Goal: Navigation & Orientation: Find specific page/section

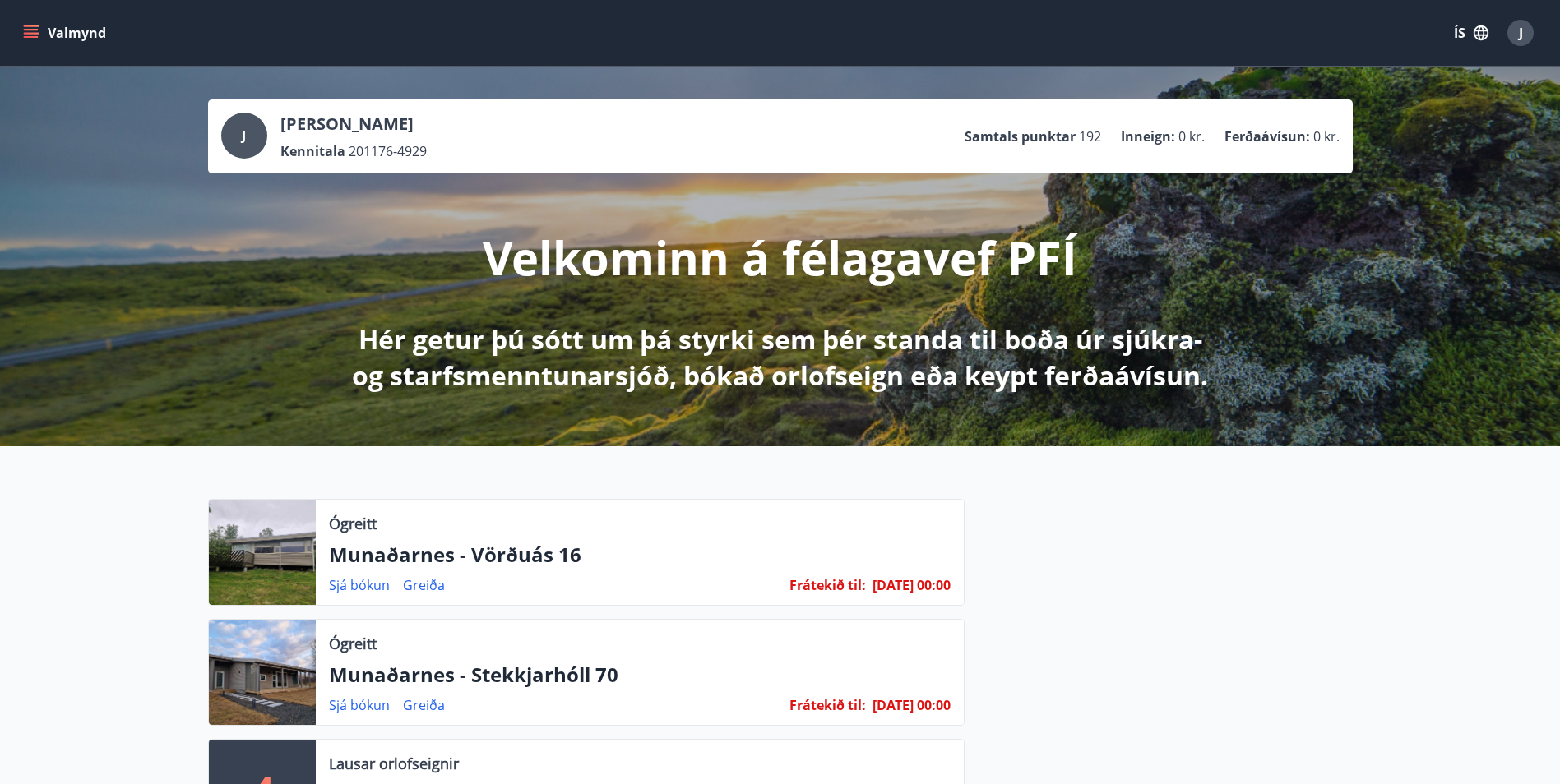
click at [23, 27] on icon "menu" at bounding box center [31, 33] width 17 height 17
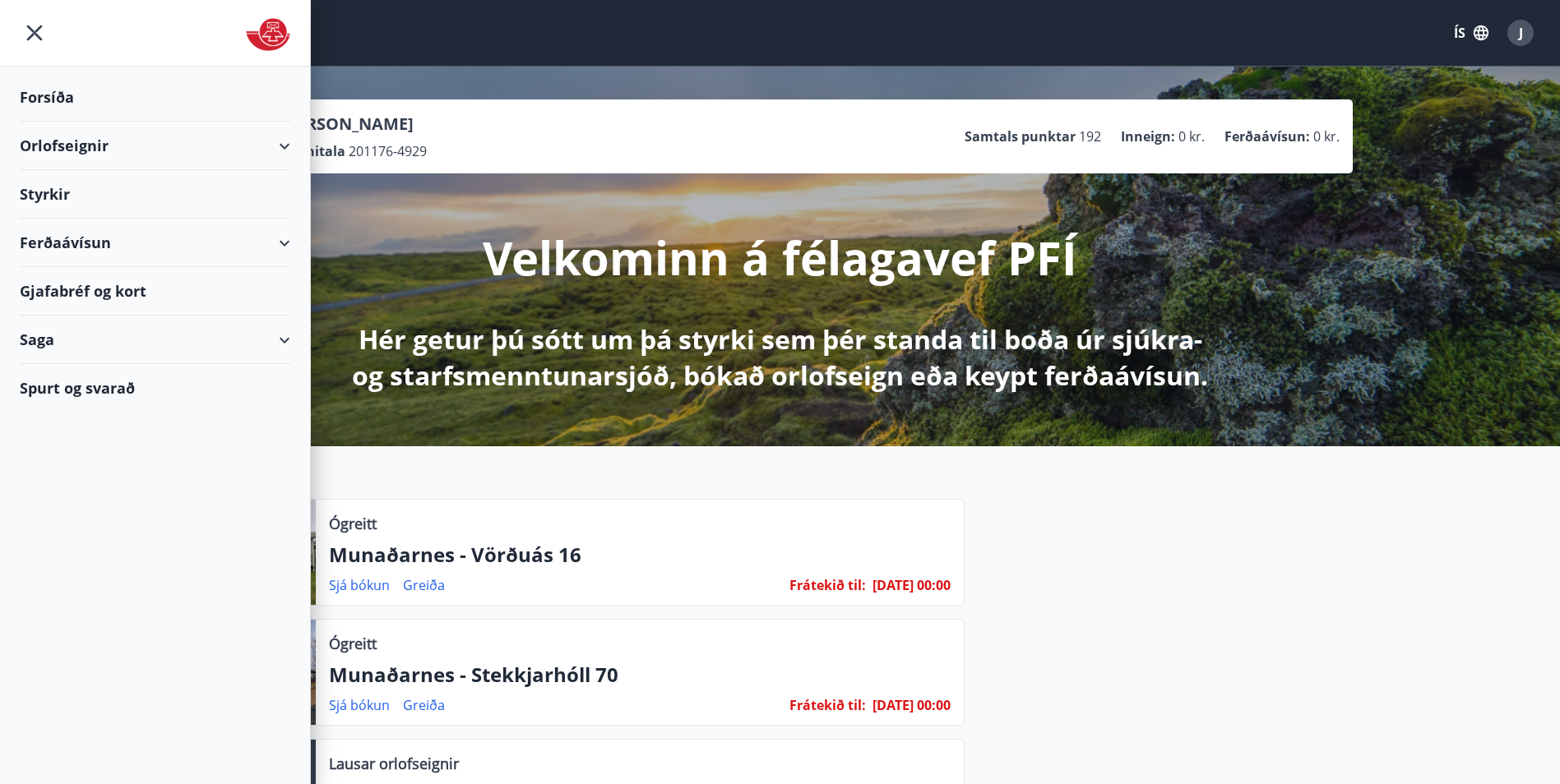
click at [70, 298] on div "Gjafabréf og kort" at bounding box center [155, 291] width 271 height 49
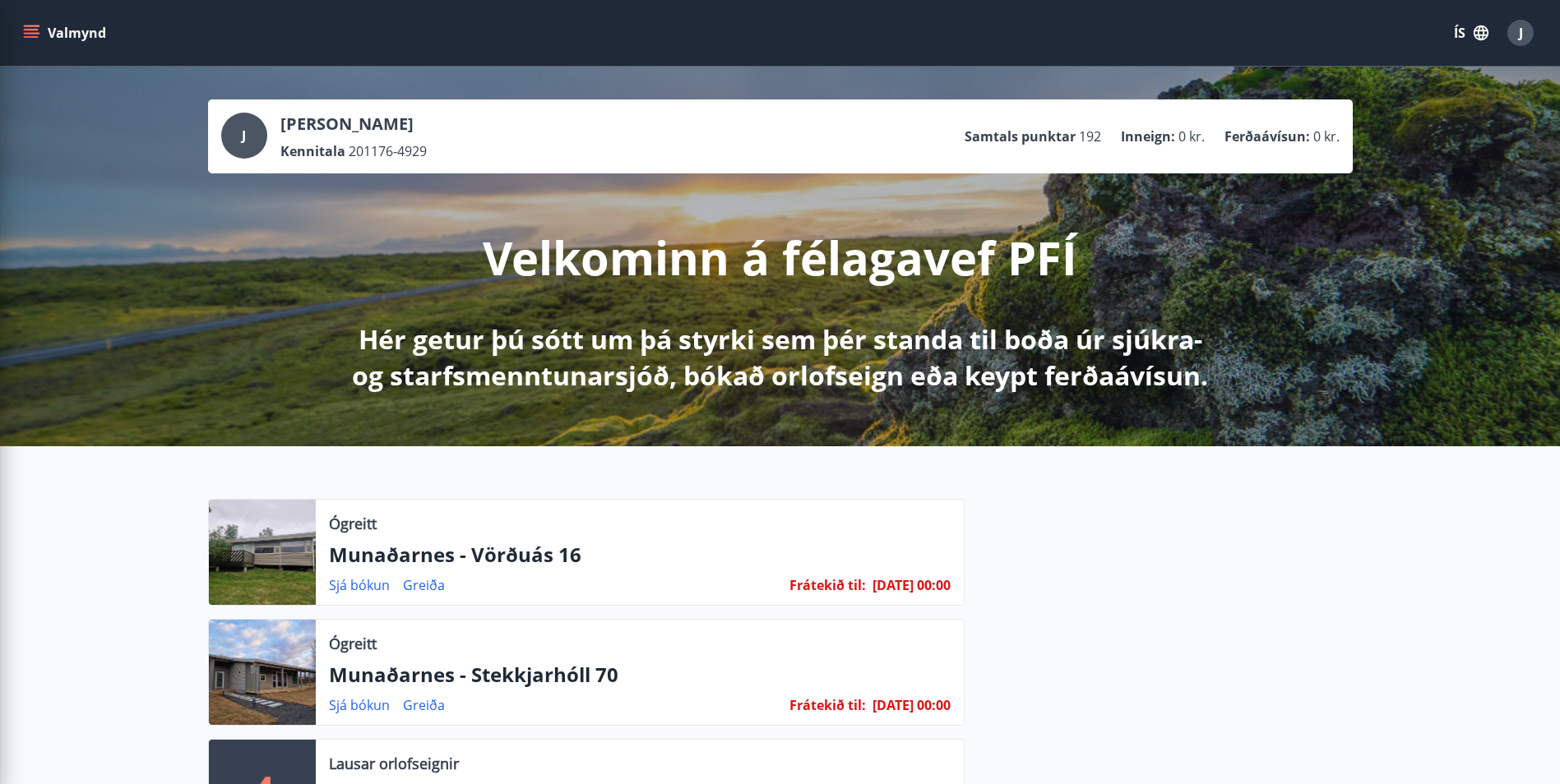
click at [344, 203] on div "Velkominn á félagavef PFÍ Hér getur þú sótt um þá styrki sem þér standa til boð…" at bounding box center [780, 283] width 921 height 220
click at [41, 36] on button "Valmynd" at bounding box center [65, 33] width 93 height 29
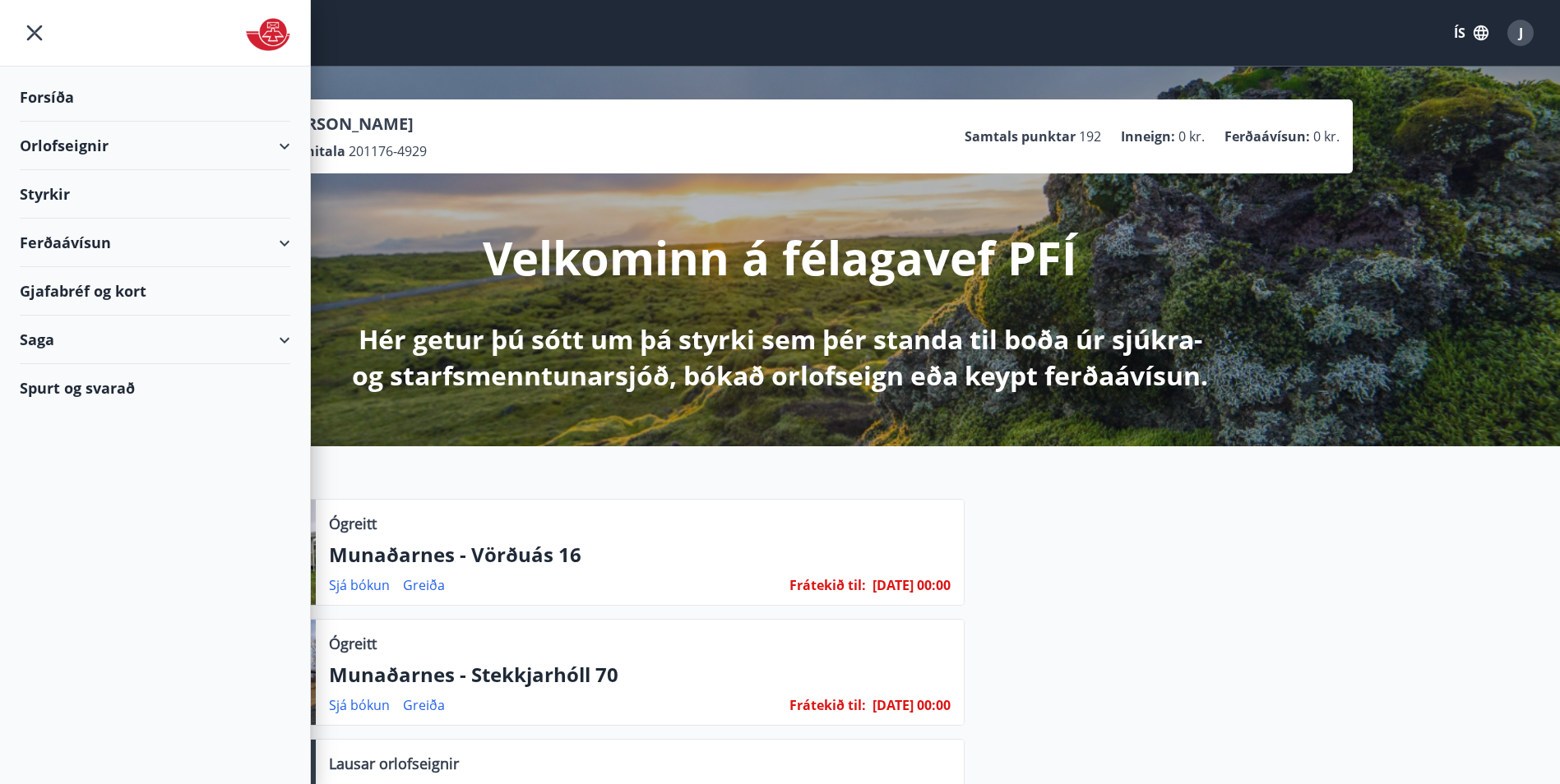
click at [44, 340] on div "Saga" at bounding box center [155, 340] width 271 height 49
click at [71, 428] on div "Bókanir" at bounding box center [155, 415] width 244 height 34
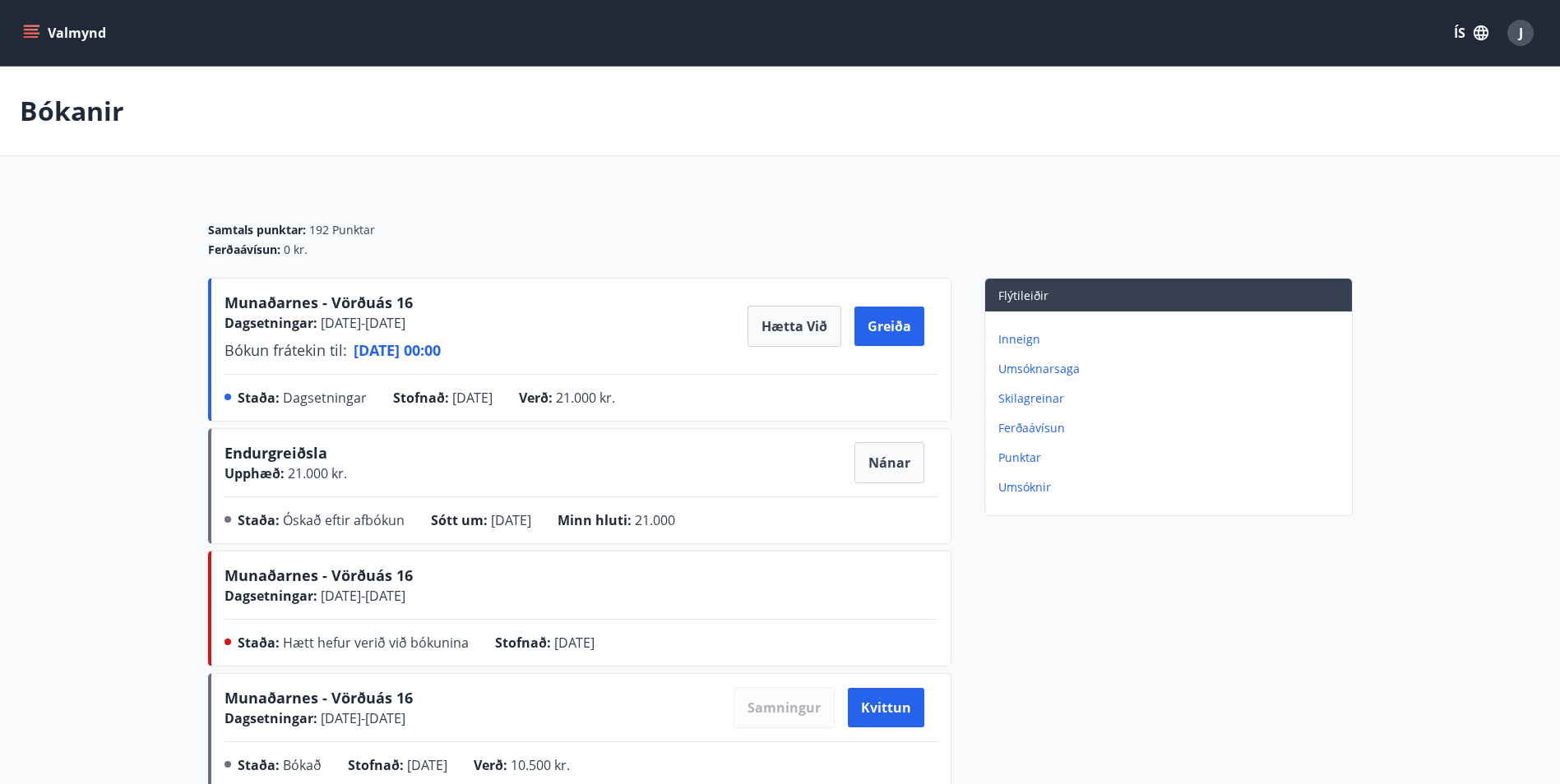
click at [25, 38] on icon "menu" at bounding box center [31, 37] width 15 height 2
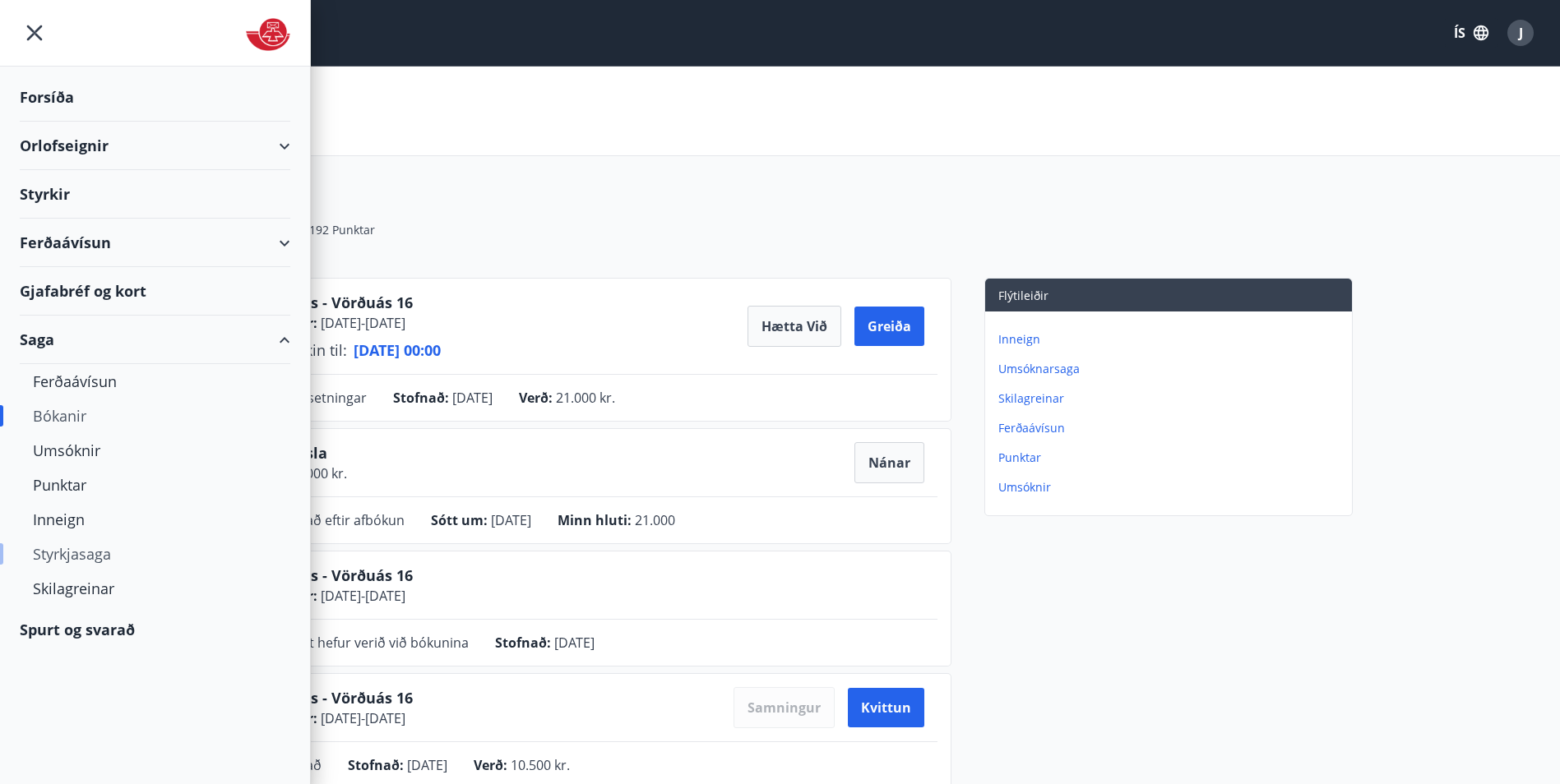
click at [76, 546] on div "Styrkjasaga" at bounding box center [155, 554] width 244 height 34
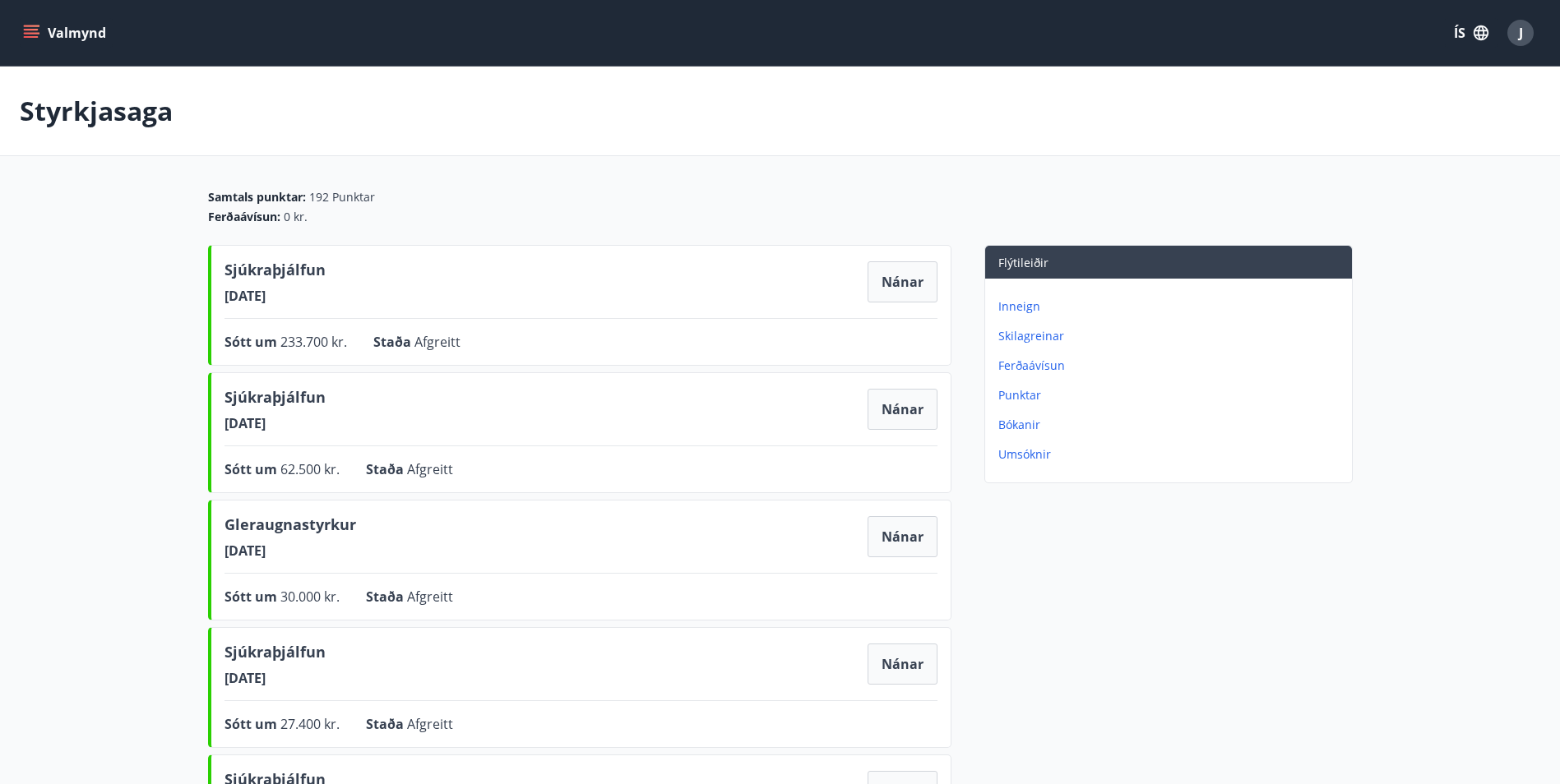
click at [29, 34] on icon "menu" at bounding box center [33, 33] width 18 height 2
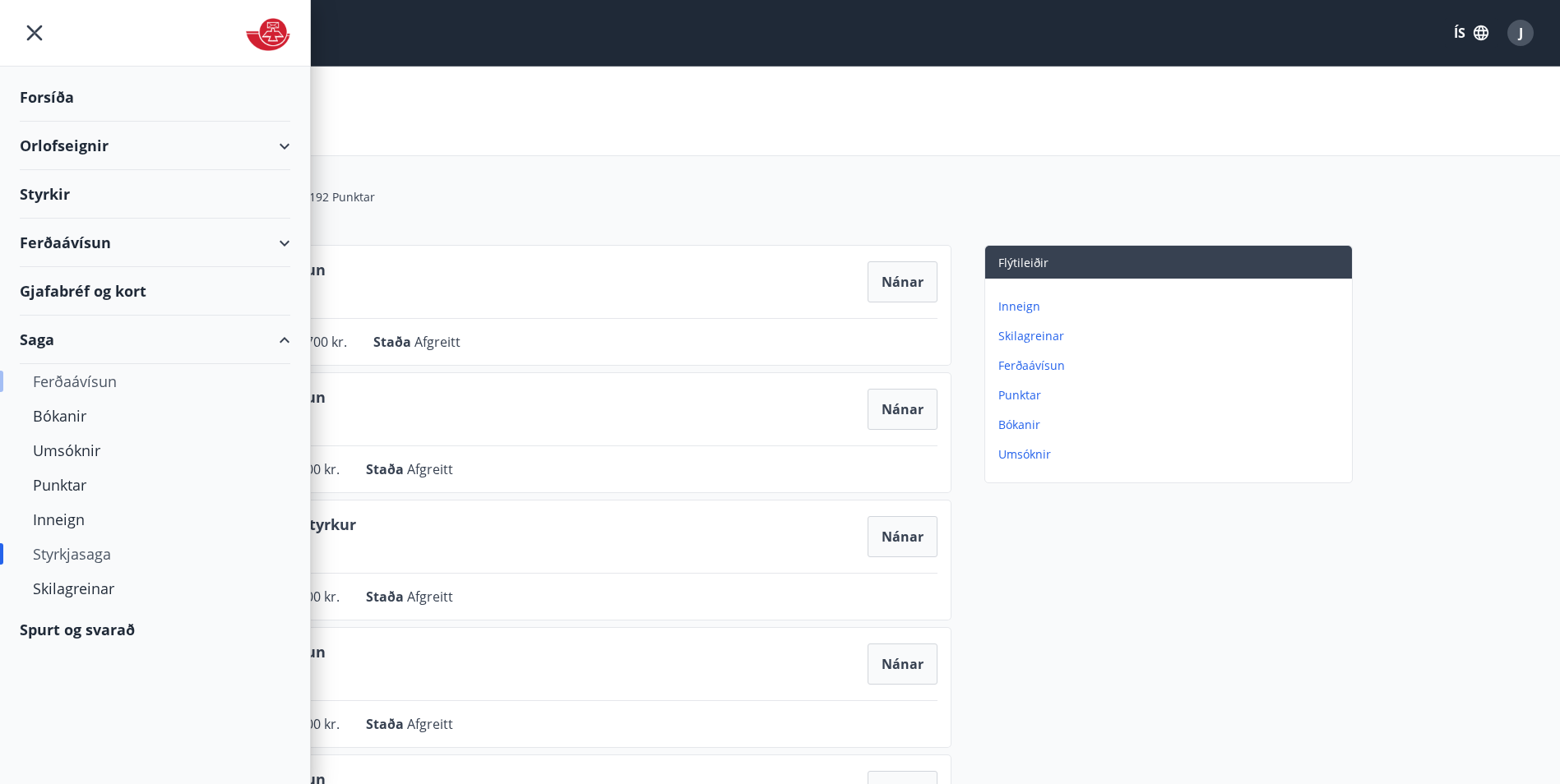
click at [73, 383] on div "Ferðaávísun" at bounding box center [155, 380] width 244 height 34
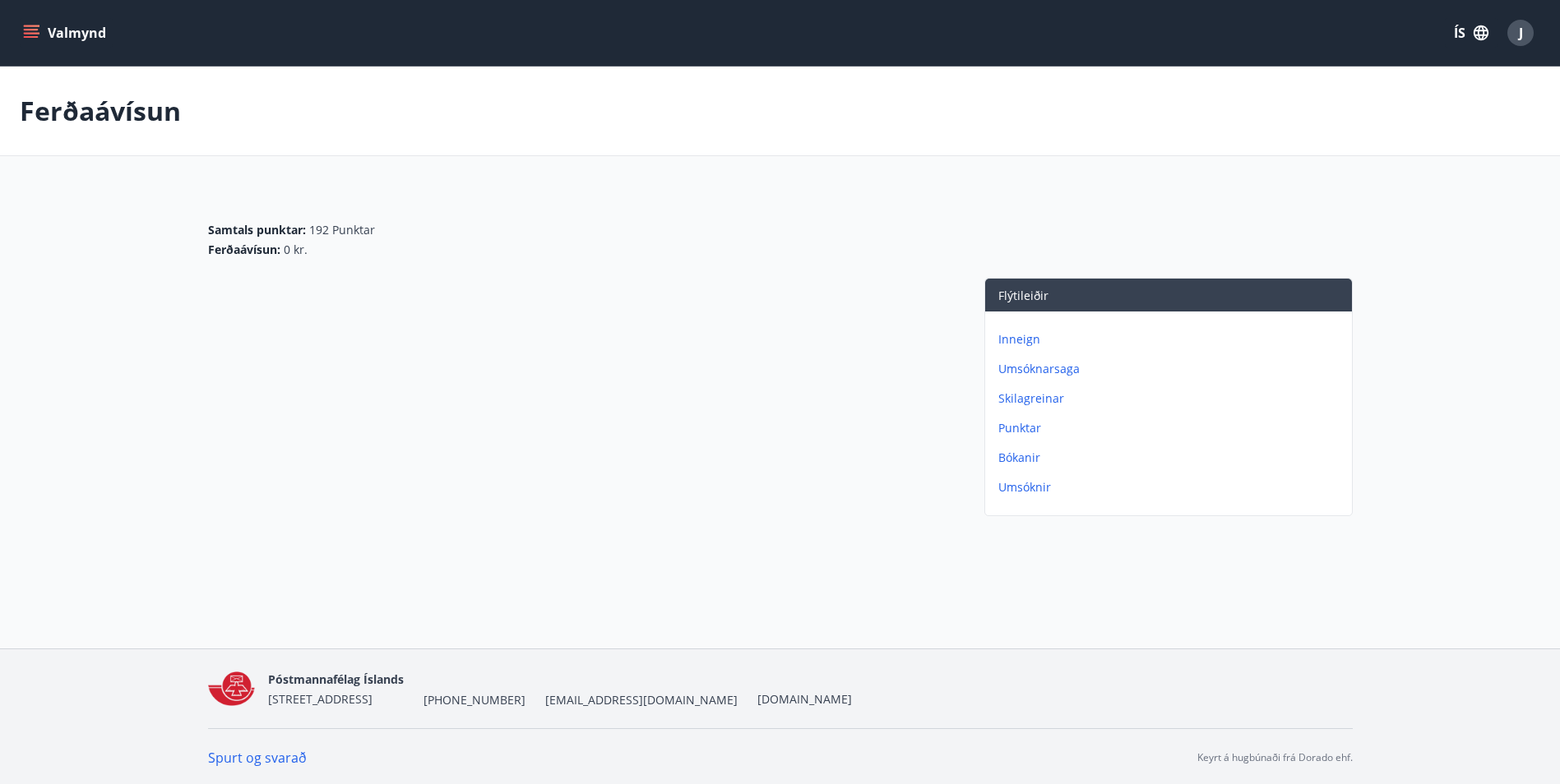
click at [28, 27] on icon "menu" at bounding box center [33, 27] width 18 height 2
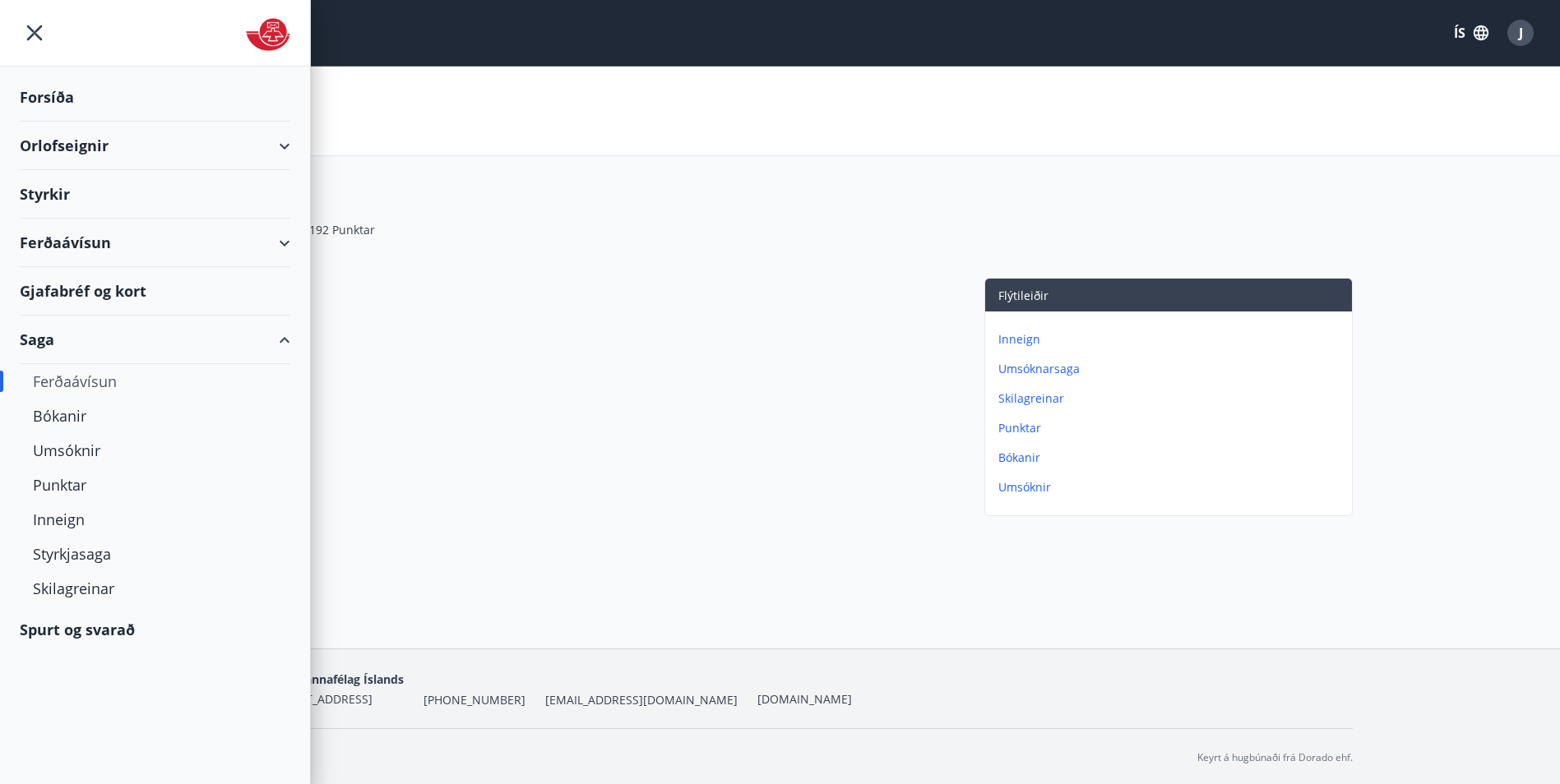
click at [76, 287] on div "Gjafabréf og kort" at bounding box center [155, 291] width 271 height 49
